Goal: Task Accomplishment & Management: Use online tool/utility

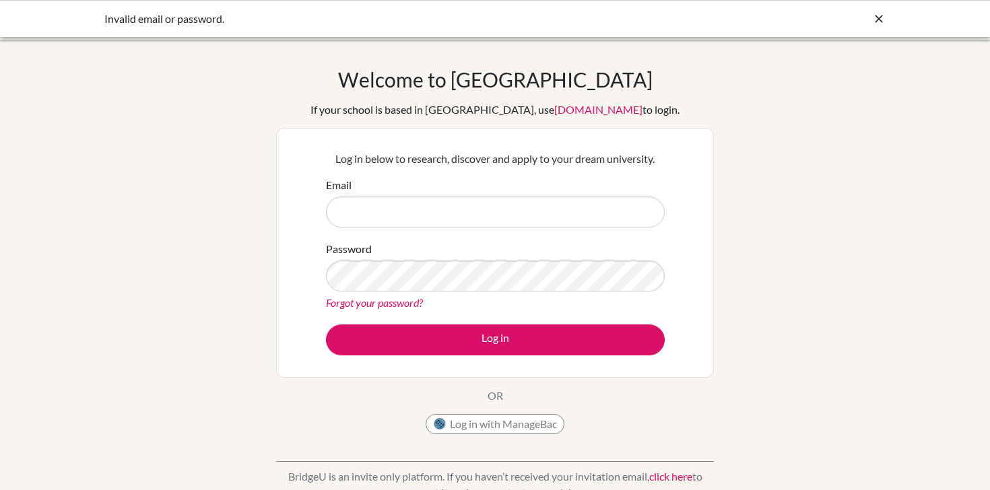
click at [443, 424] on img at bounding box center [439, 424] width 13 height 13
click at [882, 16] on icon at bounding box center [878, 18] width 13 height 13
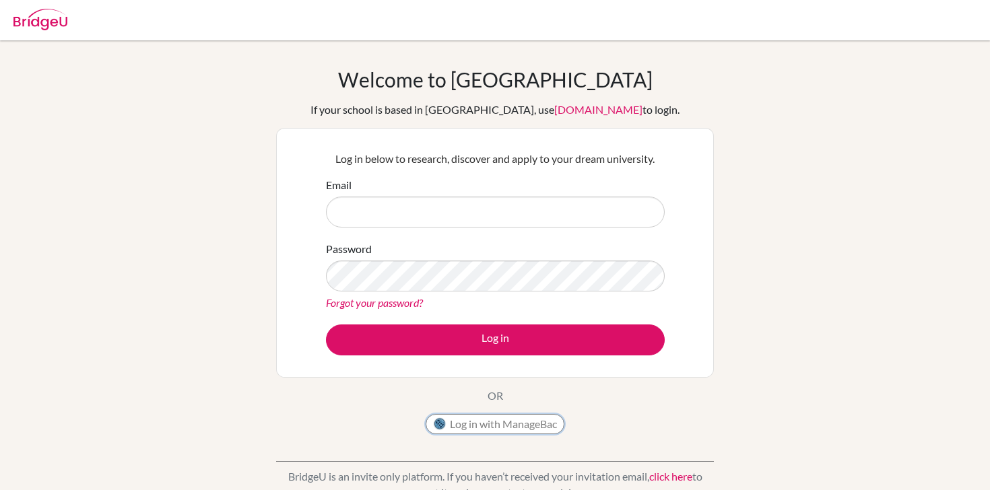
click at [458, 426] on button "Log in with ManageBac" at bounding box center [495, 424] width 139 height 20
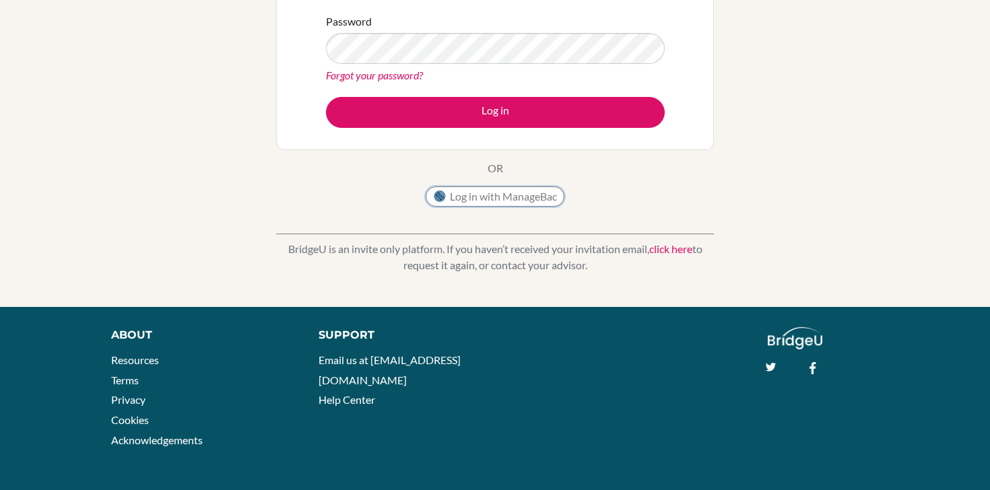
click at [523, 192] on button "Log in with ManageBac" at bounding box center [495, 197] width 139 height 20
click at [518, 203] on button "Log in with ManageBac" at bounding box center [495, 197] width 139 height 20
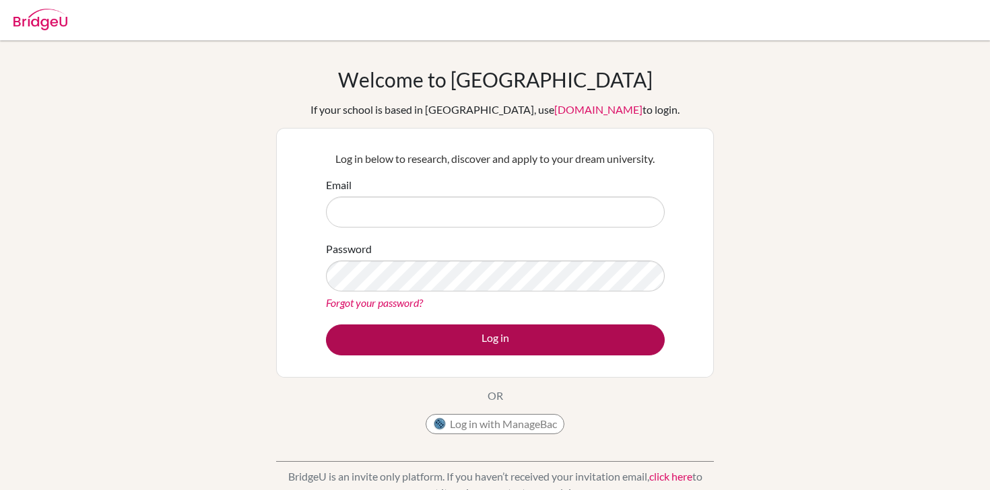
scroll to position [20, 0]
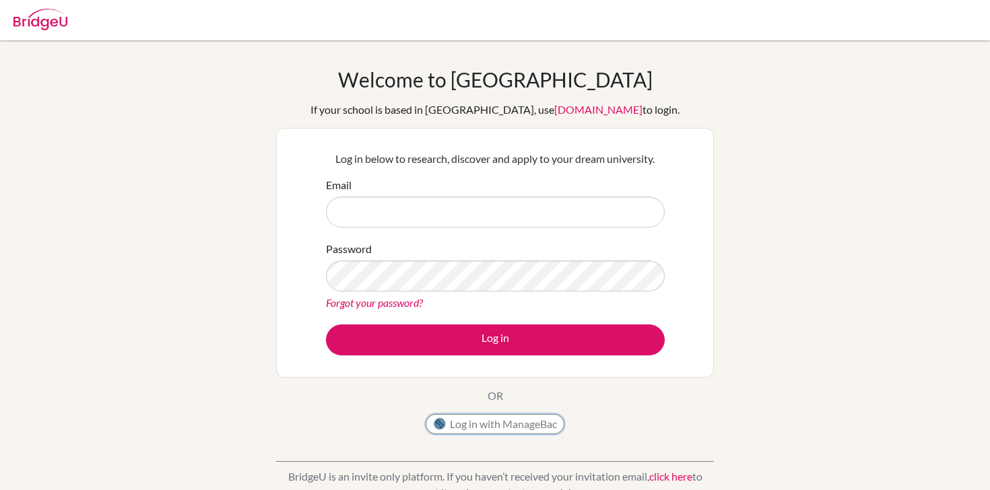
click at [463, 431] on button "Log in with ManageBac" at bounding box center [495, 424] width 139 height 20
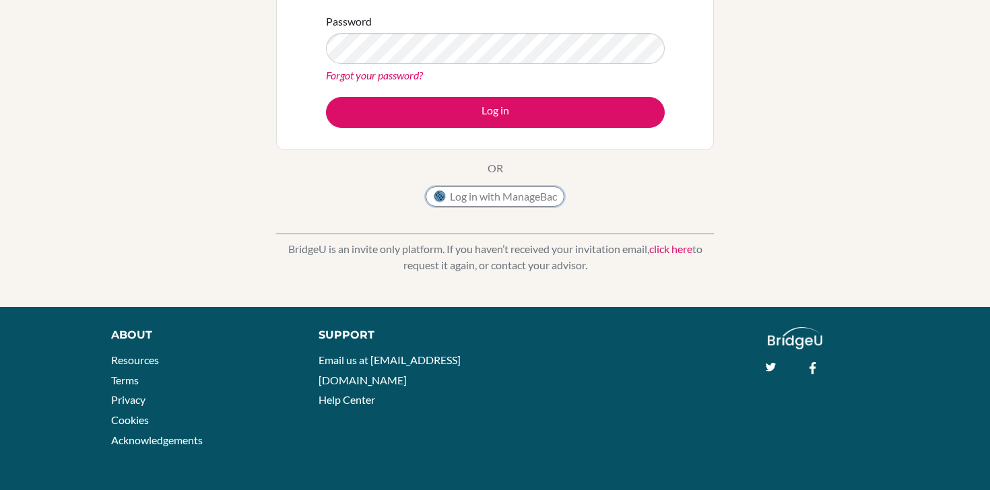
click at [490, 203] on button "Log in with ManageBac" at bounding box center [495, 197] width 139 height 20
click at [542, 184] on div "Welcome to BridgeU If your school is based in China, use app.bridge-u.com.cn to…" at bounding box center [495, 27] width 438 height 374
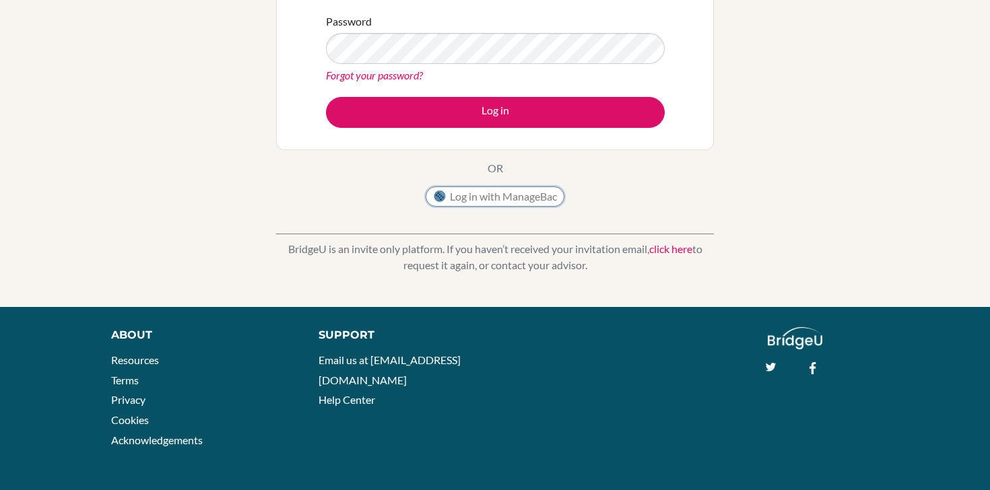
click at [542, 195] on button "Log in with ManageBac" at bounding box center [495, 197] width 139 height 20
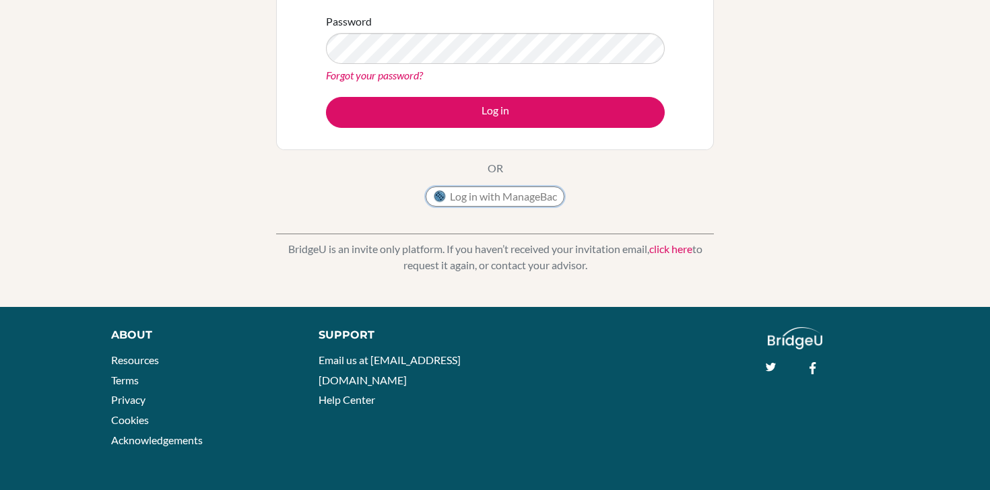
click at [542, 195] on button "Log in with ManageBac" at bounding box center [495, 197] width 139 height 20
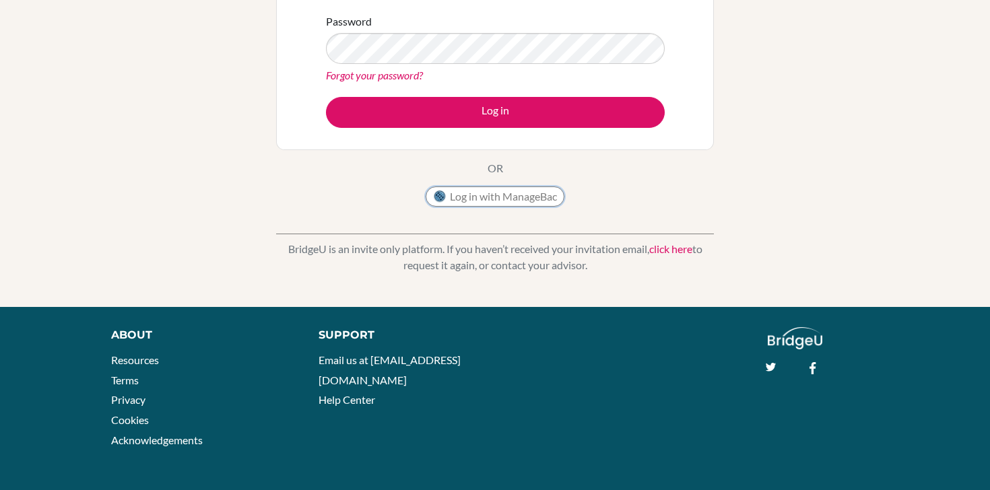
click at [542, 195] on button "Log in with ManageBac" at bounding box center [495, 197] width 139 height 20
